Goal: Check status: Check status

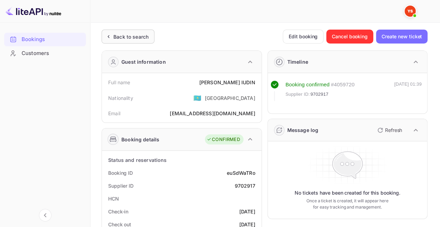
click at [123, 32] on div "Back to search" at bounding box center [128, 37] width 53 height 14
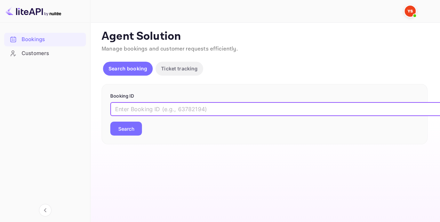
click at [144, 113] on input "text" at bounding box center [284, 109] width 348 height 14
paste input "9593879"
type input "9593879"
click at [129, 124] on button "Search" at bounding box center [126, 128] width 32 height 14
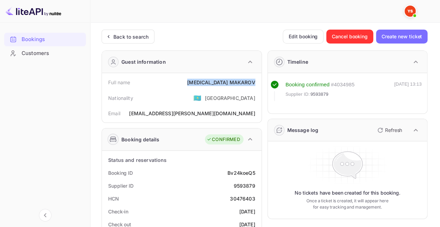
drag, startPoint x: 207, startPoint y: 82, endPoint x: 255, endPoint y: 86, distance: 48.2
click at [255, 85] on div "Full name [MEDICAL_DATA][PERSON_NAME]" at bounding box center [182, 82] width 154 height 13
copy div "[MEDICAL_DATA][PERSON_NAME]"
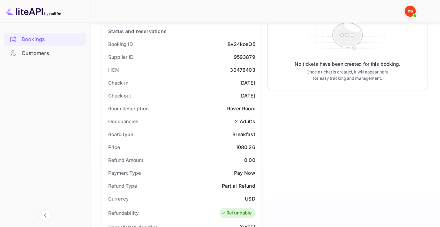
scroll to position [139, 0]
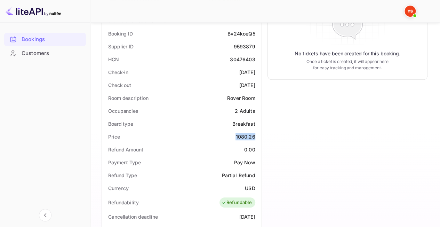
drag, startPoint x: 235, startPoint y: 133, endPoint x: 256, endPoint y: 136, distance: 21.5
click at [256, 135] on div "Price 1080.26" at bounding box center [182, 136] width 154 height 13
copy div "1080.26"
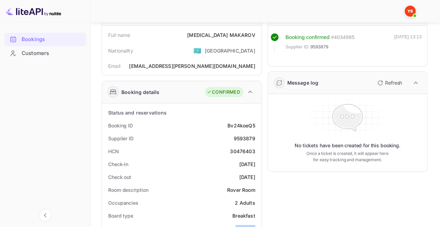
scroll to position [0, 0]
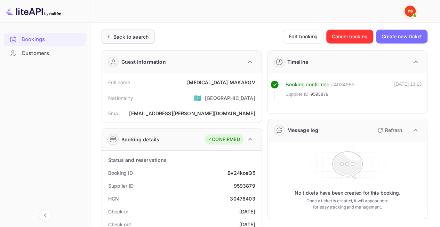
click at [125, 40] on div "Back to search" at bounding box center [128, 37] width 53 height 14
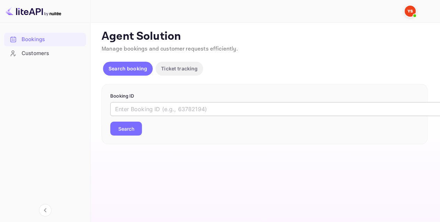
click at [151, 106] on input "text" at bounding box center [284, 109] width 348 height 14
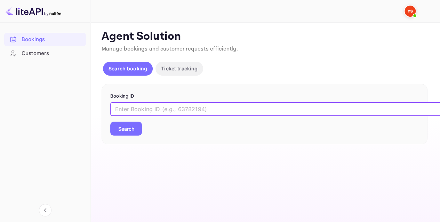
paste input "9223920"
type input "9223920"
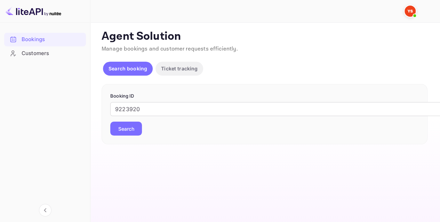
click at [126, 128] on button "Search" at bounding box center [126, 128] width 32 height 14
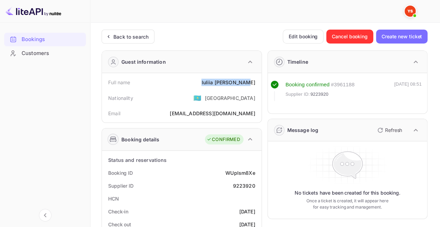
drag, startPoint x: 214, startPoint y: 84, endPoint x: 255, endPoint y: 86, distance: 41.1
click at [256, 86] on div "Full name [PERSON_NAME]" at bounding box center [182, 82] width 154 height 13
copy div "[PERSON_NAME]"
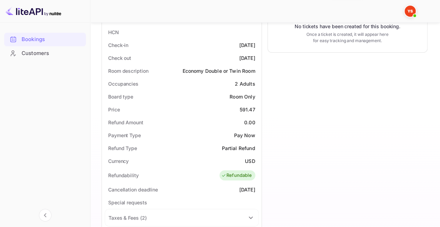
scroll to position [174, 0]
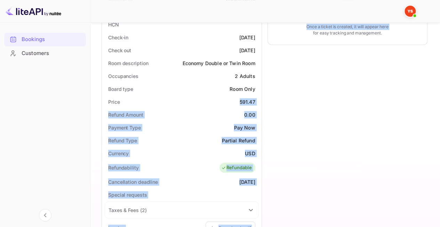
drag, startPoint x: 242, startPoint y: 100, endPoint x: 273, endPoint y: 102, distance: 31.0
click at [273, 102] on div "Guest information Full name [PERSON_NAME] Nationality 🇰🇿 [DEMOGRAPHIC_DATA] Ema…" at bounding box center [262, 133] width 332 height 525
click at [242, 106] on div "Price 591.47" at bounding box center [182, 101] width 154 height 13
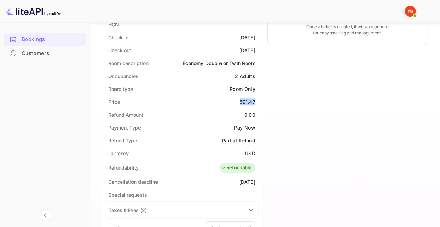
drag, startPoint x: 238, startPoint y: 98, endPoint x: 255, endPoint y: 100, distance: 17.5
click at [255, 100] on div "Price 591.47" at bounding box center [182, 101] width 154 height 13
copy div "591.47"
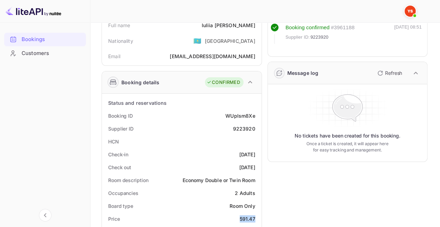
scroll to position [0, 0]
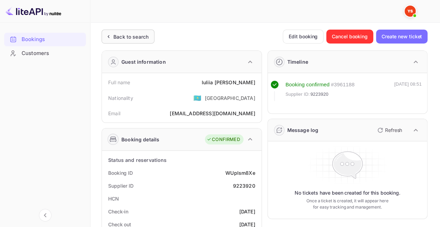
click at [125, 35] on div "Back to search" at bounding box center [130, 36] width 35 height 7
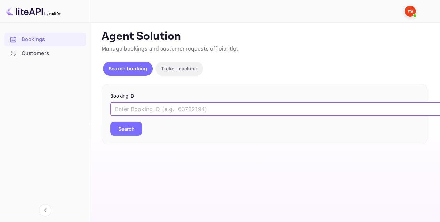
click at [188, 108] on input "text" at bounding box center [284, 109] width 348 height 14
paste input "9684725"
type input "9684725"
click at [132, 128] on button "Search" at bounding box center [126, 128] width 32 height 14
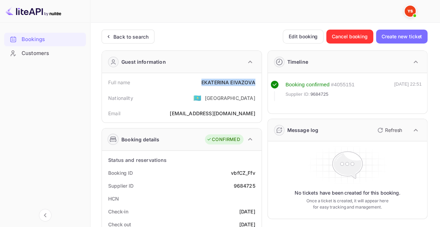
drag, startPoint x: 199, startPoint y: 82, endPoint x: 259, endPoint y: 81, distance: 60.2
click at [259, 81] on div "Full name [PERSON_NAME] Nationality 🇰🇿 [DEMOGRAPHIC_DATA] Email [EMAIL_ADDRESS]…" at bounding box center [182, 97] width 160 height 49
copy div "[PERSON_NAME]"
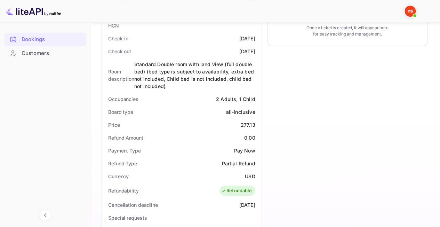
scroll to position [174, 0]
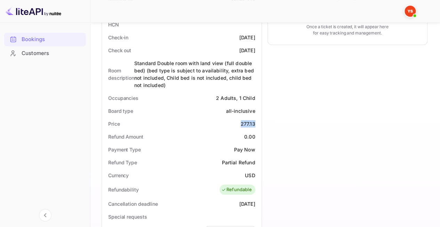
drag, startPoint x: 237, startPoint y: 118, endPoint x: 255, endPoint y: 124, distance: 18.5
click at [255, 124] on div "Price 277.13" at bounding box center [182, 123] width 154 height 13
copy div "277.13"
